Goal: Task Accomplishment & Management: Manage account settings

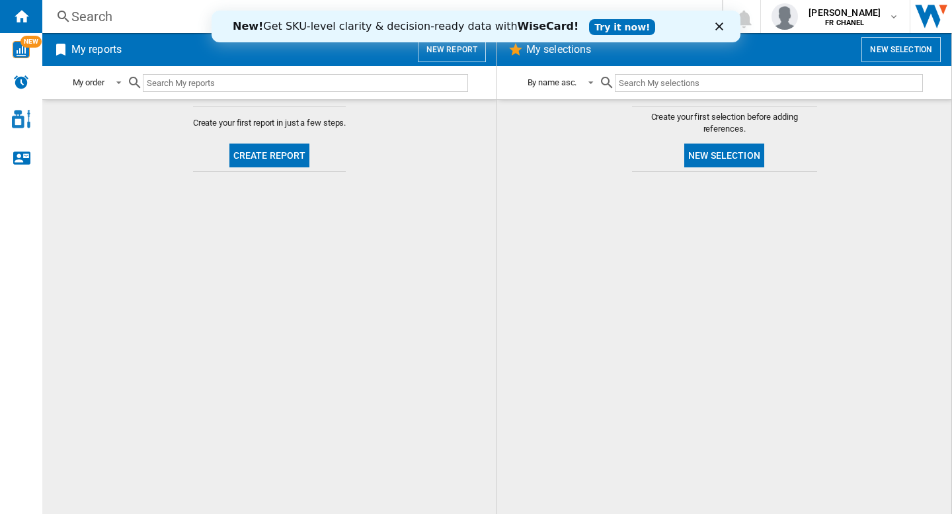
click at [719, 28] on icon "Fermer" at bounding box center [719, 26] width 8 height 8
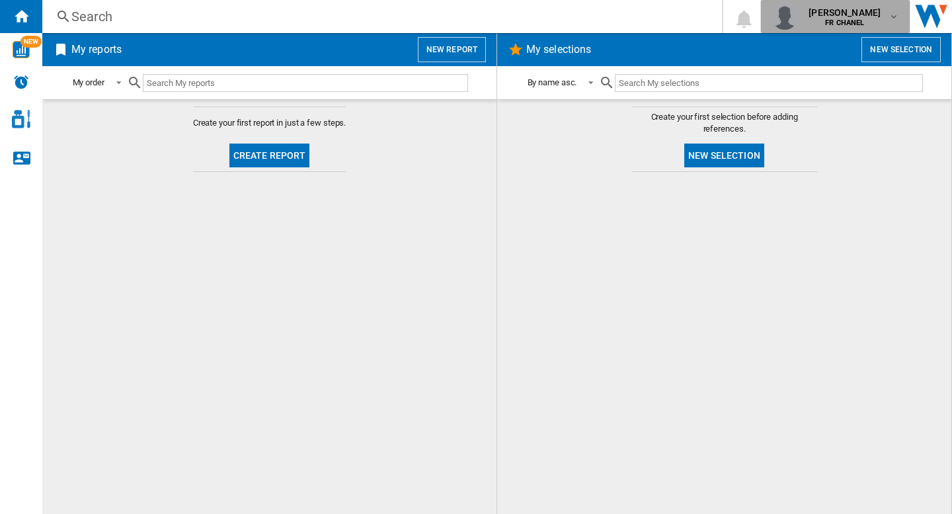
click at [865, 18] on span "[PERSON_NAME]" at bounding box center [845, 12] width 72 height 13
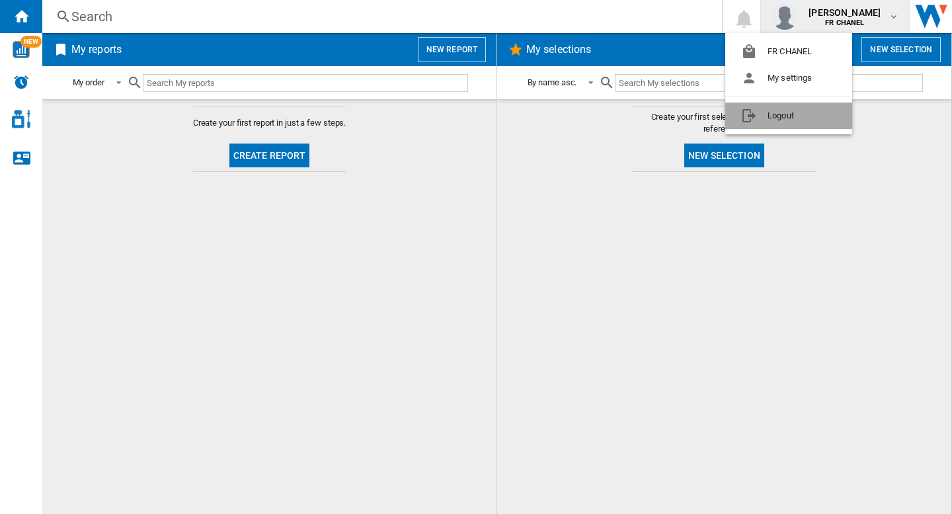
click at [788, 116] on button "Logout" at bounding box center [788, 115] width 127 height 26
